Goal: Transaction & Acquisition: Obtain resource

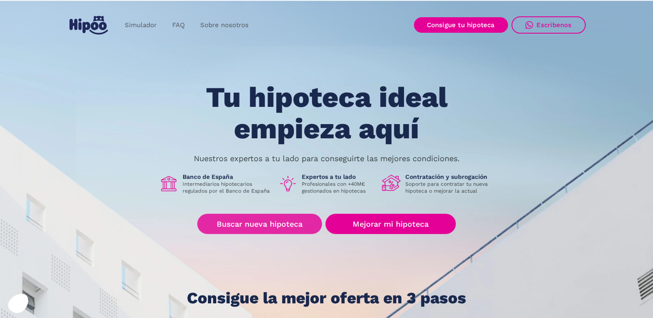
click at [278, 224] on link "Buscar nueva hipoteca" at bounding box center [259, 224] width 125 height 20
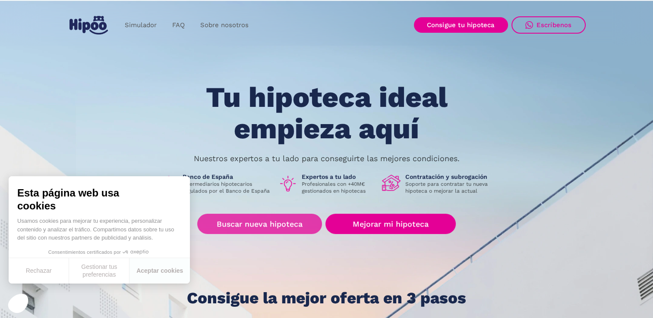
click at [274, 227] on link "Buscar nueva hipoteca" at bounding box center [259, 224] width 125 height 20
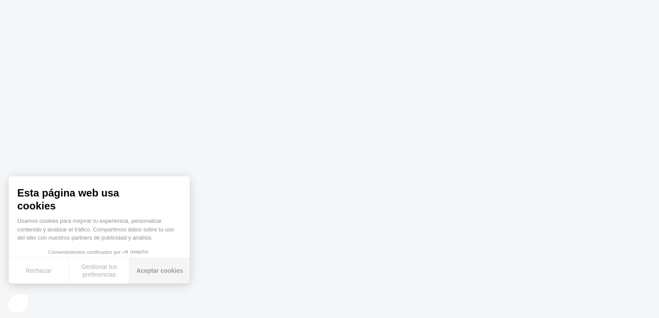
click at [168, 272] on button "Aceptar cookies" at bounding box center [159, 270] width 60 height 25
